Goal: Task Accomplishment & Management: Use online tool/utility

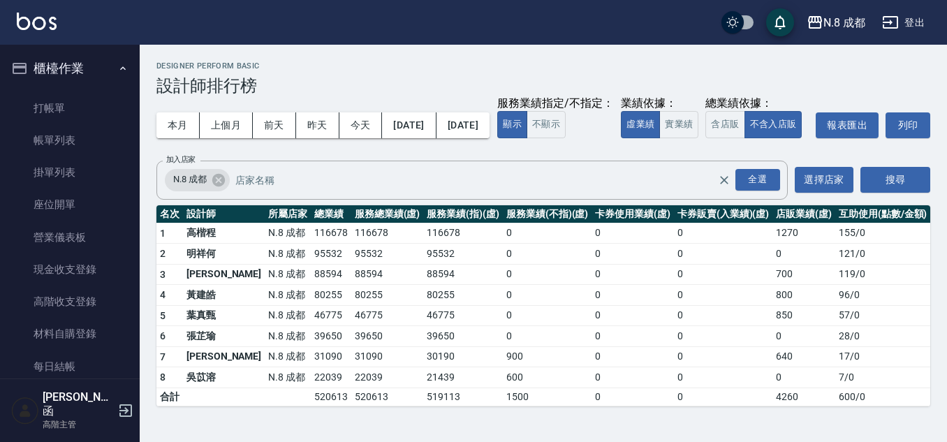
scroll to position [908, 0]
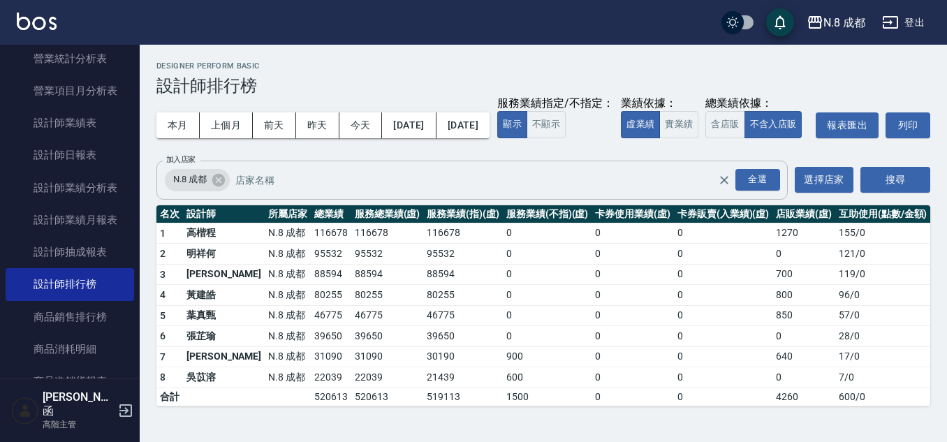
click at [244, 192] on input "加入店家" at bounding box center [487, 180] width 511 height 24
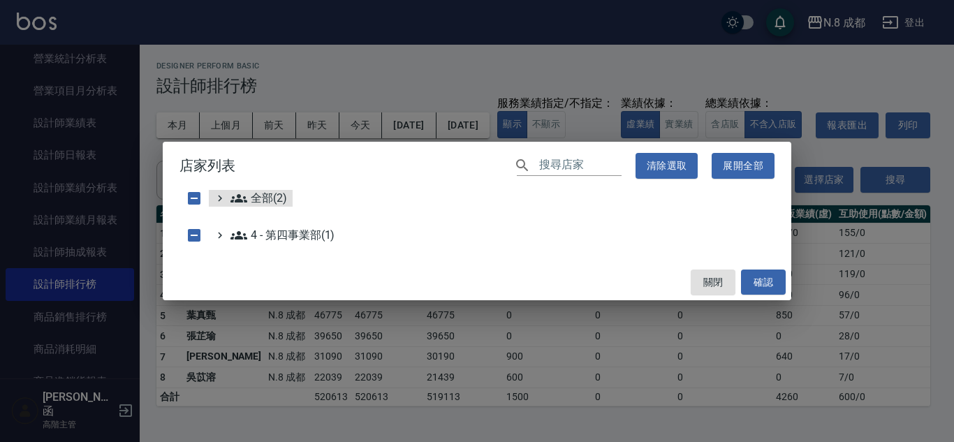
click at [293, 200] on div "全部(2)" at bounding box center [476, 201] width 595 height 23
click at [267, 200] on span "全部(2)" at bounding box center [258, 198] width 57 height 17
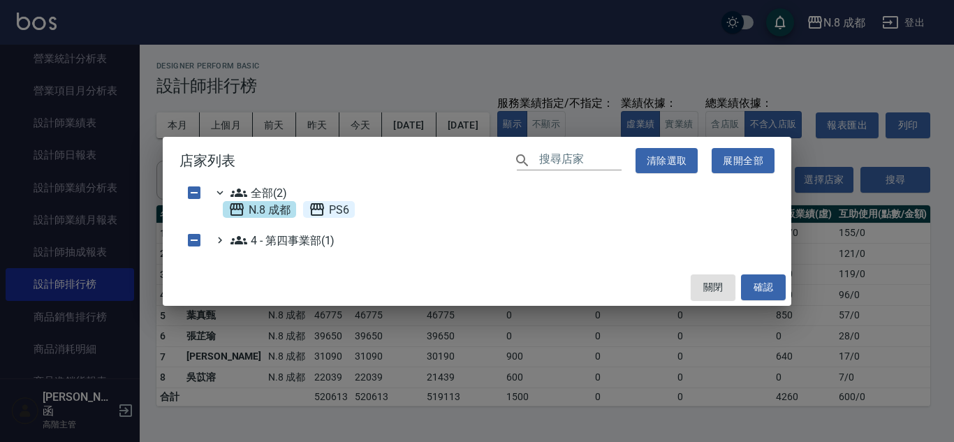
click at [323, 211] on icon at bounding box center [317, 209] width 14 height 13
checkbox input "true"
click at [751, 280] on button "確認" at bounding box center [763, 287] width 45 height 26
checkbox input "false"
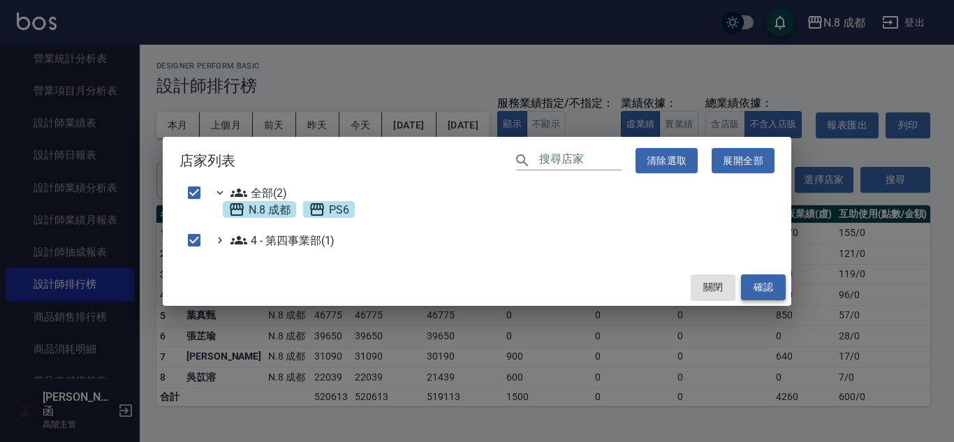
checkbox input "false"
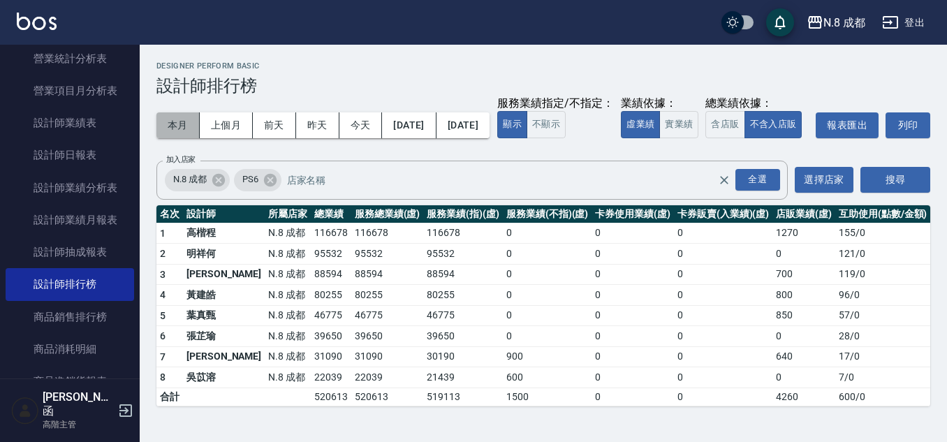
click at [190, 128] on button "本月" at bounding box center [177, 125] width 43 height 26
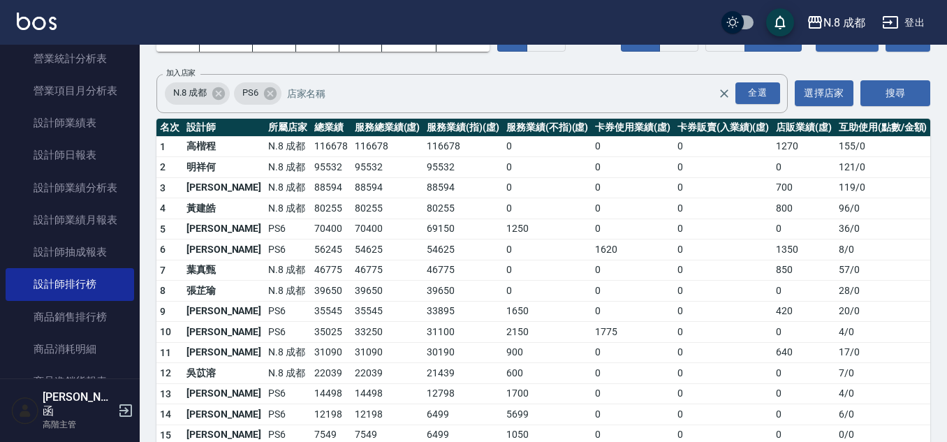
scroll to position [0, 0]
